Goal: Task Accomplishment & Management: Complete application form

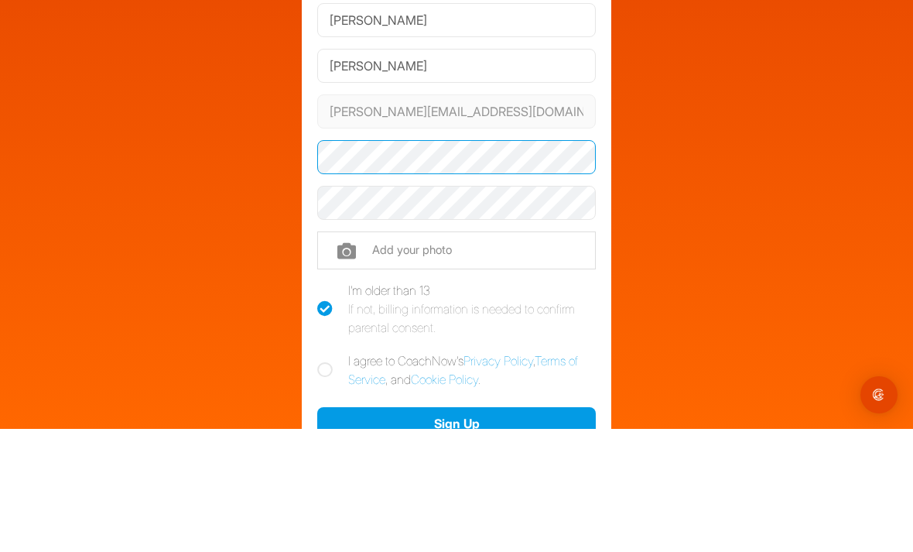
scroll to position [50, 0]
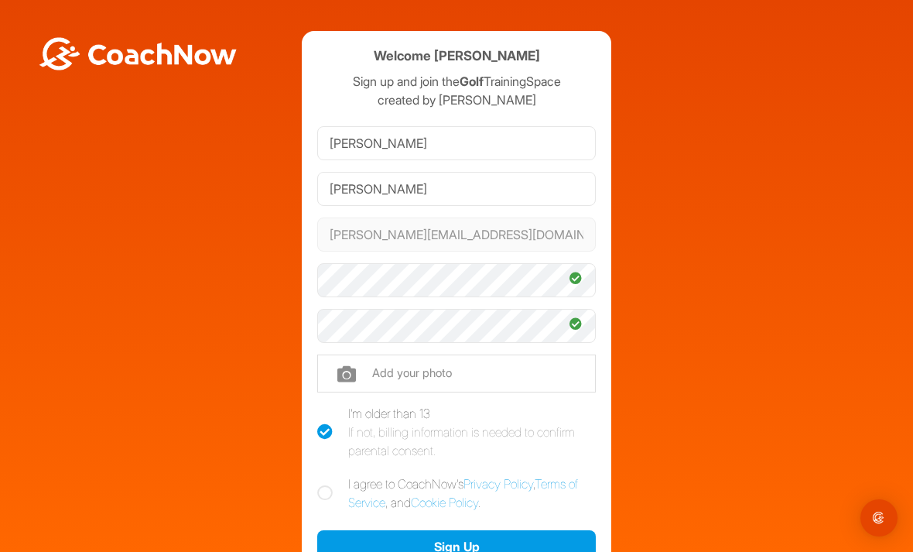
click at [324, 485] on icon at bounding box center [324, 492] width 15 height 15
click at [324, 474] on input "I agree to CoachNow's Privacy Policy , Terms of Service , and Cookie Policy ." at bounding box center [322, 479] width 10 height 10
checkbox input "true"
click at [474, 530] on button "Sign Up" at bounding box center [456, 546] width 279 height 33
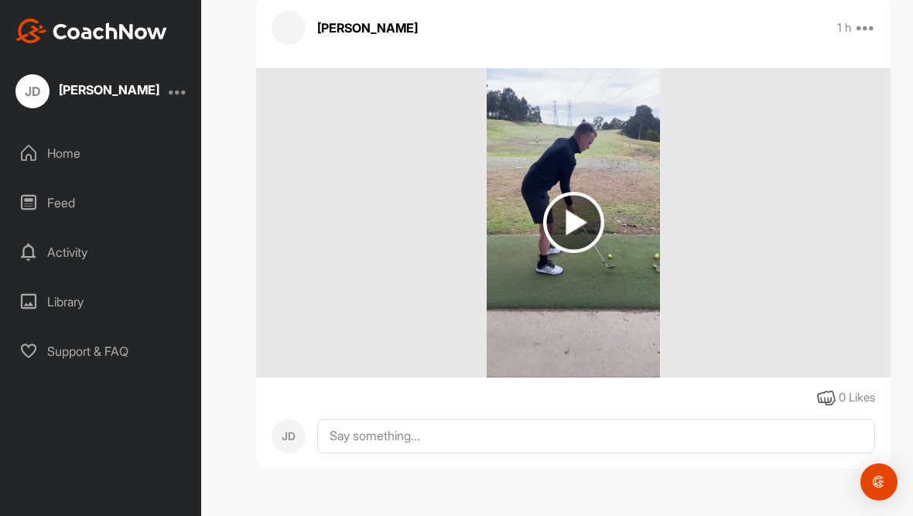
scroll to position [2158, 0]
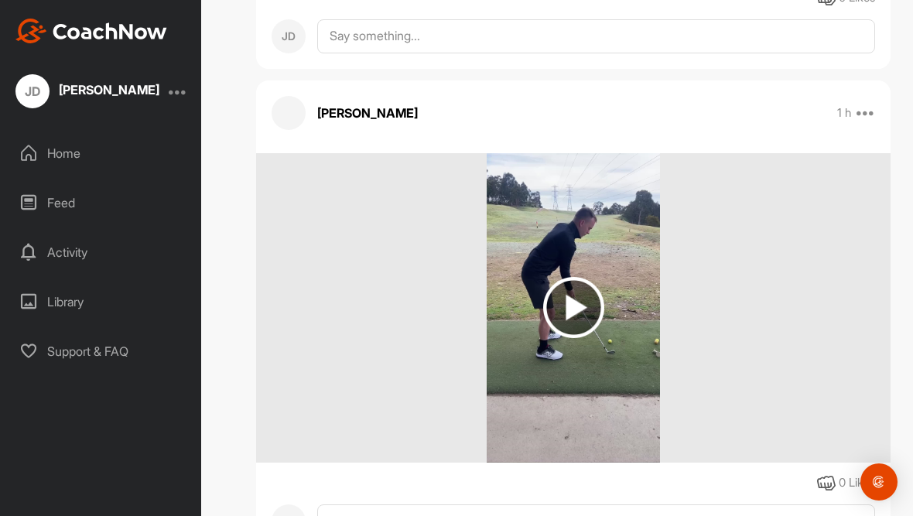
click at [580, 307] on img at bounding box center [573, 307] width 61 height 61
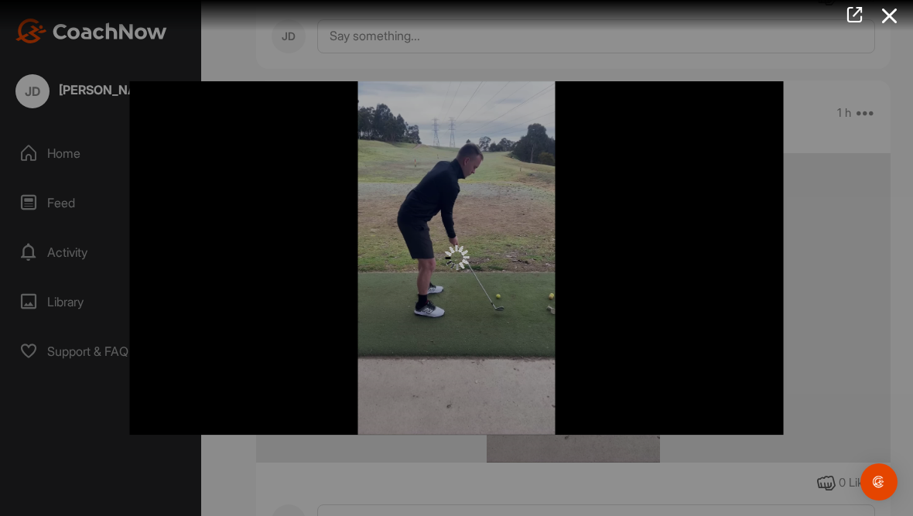
click at [890, 11] on icon at bounding box center [890, 16] width 36 height 29
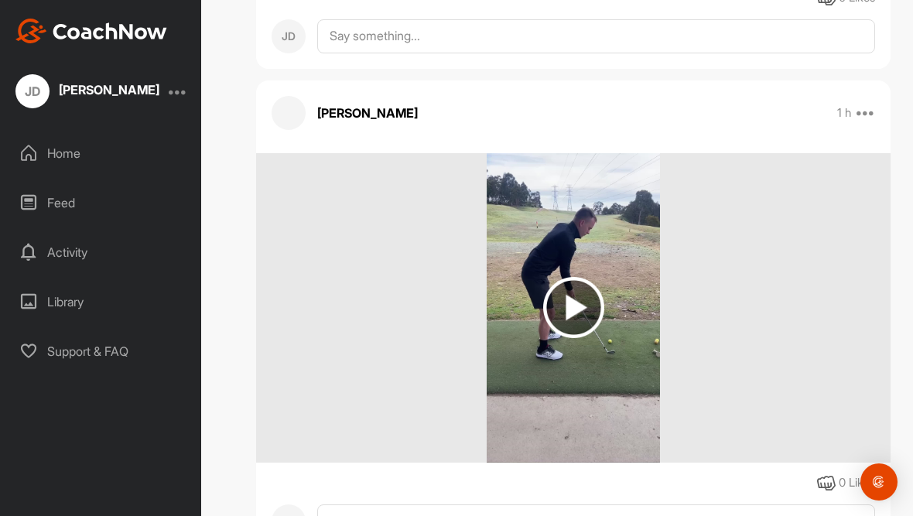
scroll to position [50, 0]
click at [586, 277] on img at bounding box center [573, 307] width 61 height 61
